Goal: Task Accomplishment & Management: Use online tool/utility

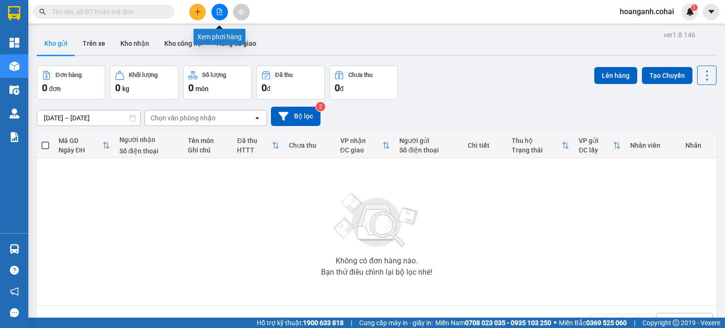
click at [225, 13] on button at bounding box center [219, 12] width 17 height 17
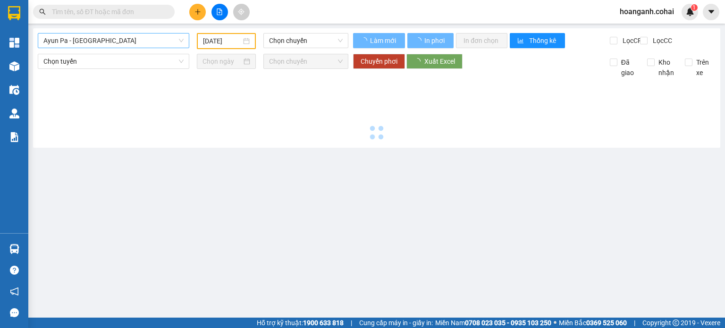
click at [154, 46] on span "Ayun Pa - [GEOGRAPHIC_DATA]" at bounding box center [113, 41] width 140 height 14
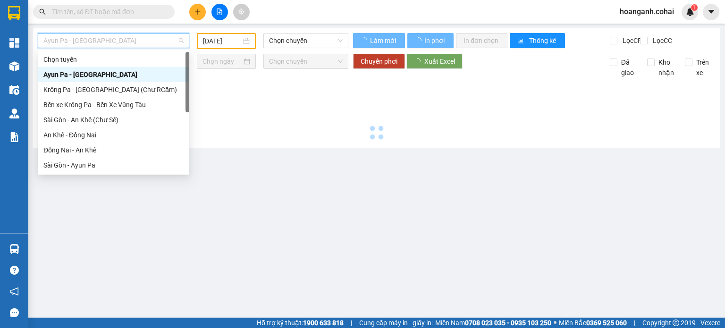
type input "[DATE]"
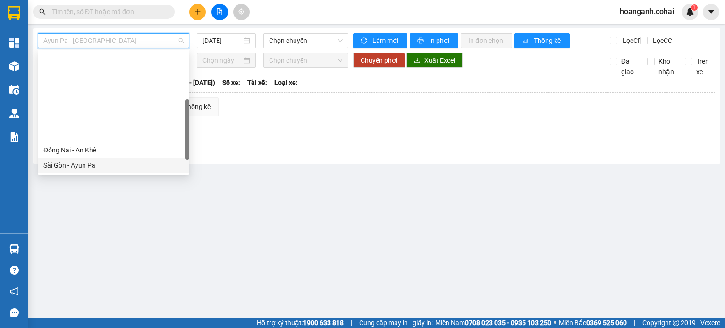
scroll to position [94, 0]
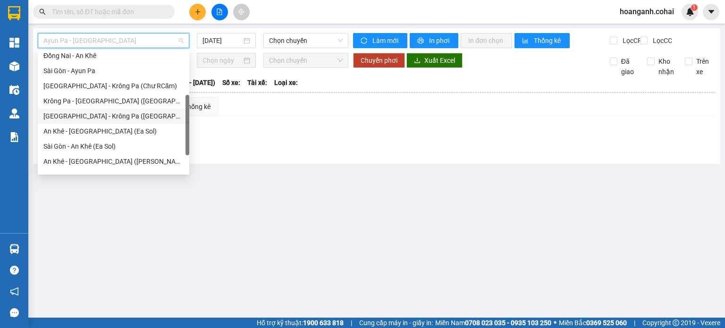
click at [113, 118] on div "[GEOGRAPHIC_DATA] - Krông Pa ([GEOGRAPHIC_DATA])" at bounding box center [113, 116] width 140 height 10
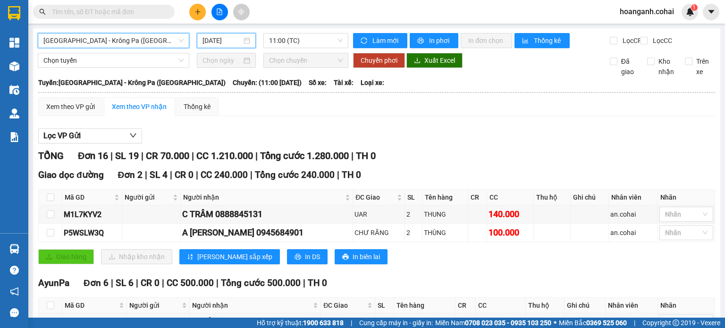
click at [225, 38] on input "[DATE]" at bounding box center [221, 40] width 39 height 10
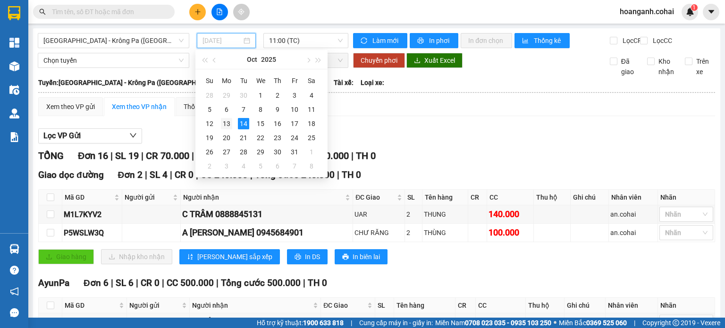
click at [230, 122] on div "13" at bounding box center [226, 123] width 11 height 11
type input "[DATE]"
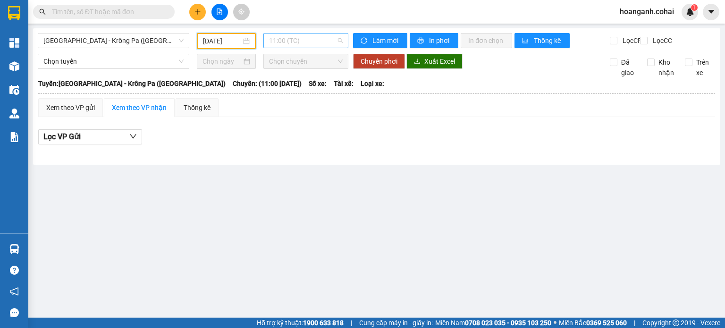
click at [329, 41] on span "11:00 (TC)" at bounding box center [306, 41] width 74 height 14
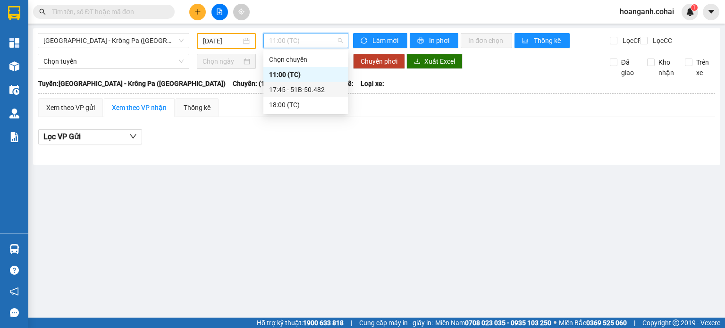
click at [317, 92] on div "17:45 - 51B-50.482" at bounding box center [306, 89] width 74 height 10
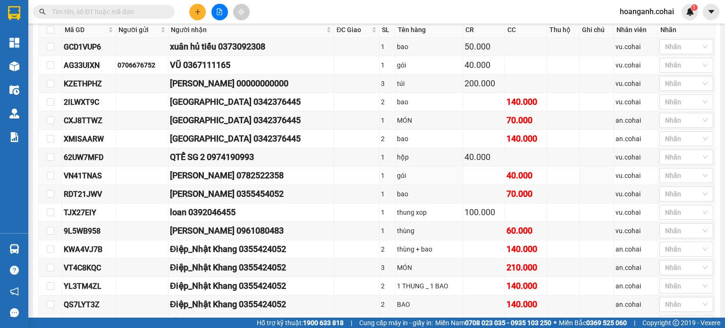
scroll to position [185, 0]
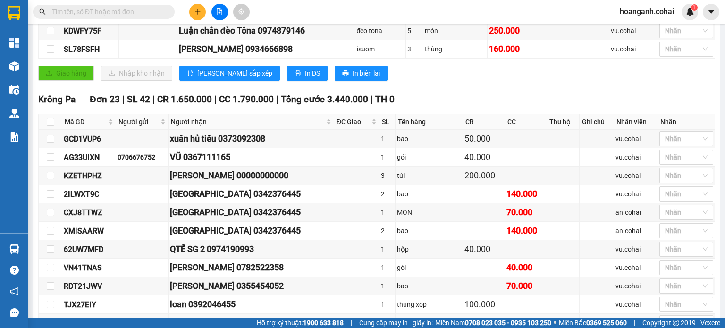
click at [73, 10] on input "text" at bounding box center [107, 12] width 111 height 10
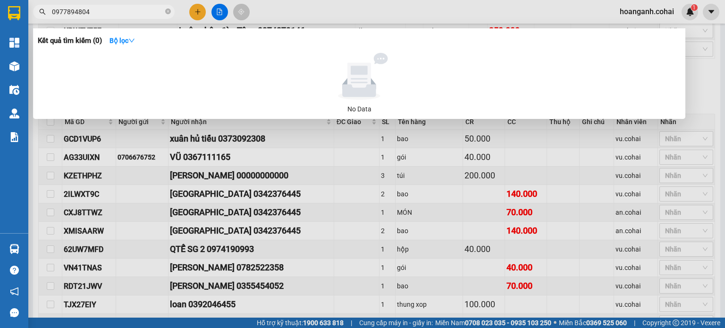
type input "0977894804"
click at [223, 17] on div at bounding box center [362, 164] width 725 height 328
